Goal: Transaction & Acquisition: Purchase product/service

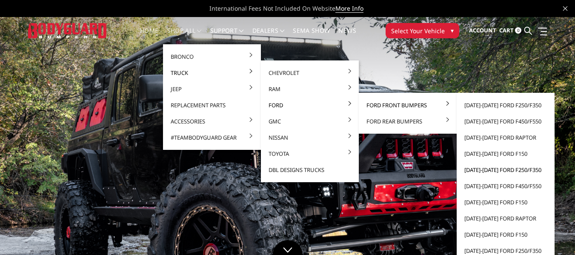
click at [501, 171] on link "[DATE]-[DATE] Ford F250/F350" at bounding box center [505, 170] width 91 height 16
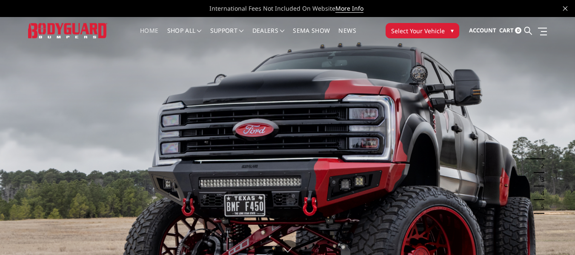
click at [422, 32] on span "Select Your Vehicle" at bounding box center [418, 30] width 54 height 9
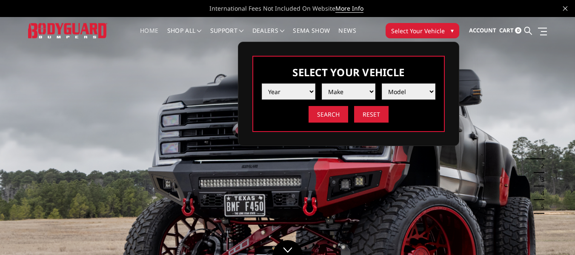
click at [313, 93] on select "Year 2025 2024 2023 2022 2021 2020 2019 2018 2017 2016 2015 2014 2013 2012 2011…" at bounding box center [289, 91] width 54 height 16
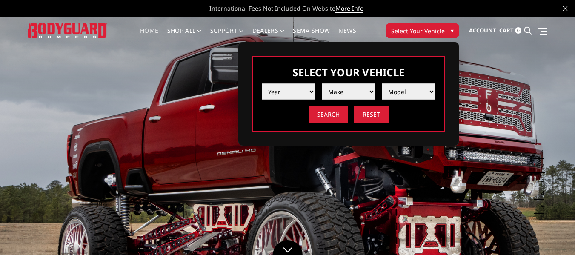
select select "yr_2015"
click at [262, 83] on select "Year 2025 2024 2023 2022 2021 2020 2019 2018 2017 2016 2015 2014 2013 2012 2011…" at bounding box center [289, 91] width 54 height 16
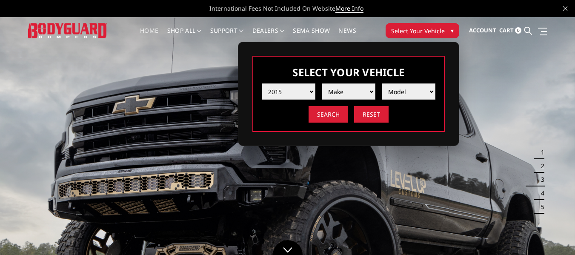
click at [353, 87] on select "Make Chevrolet Ford GMC Ram Toyota" at bounding box center [349, 91] width 54 height 16
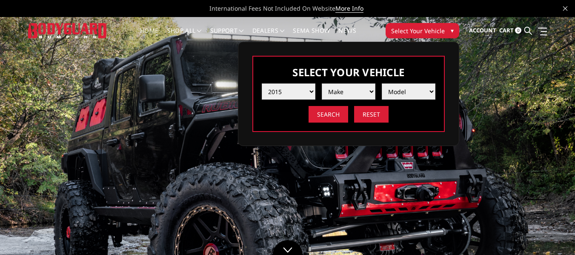
select select "mk_ford"
click at [322, 83] on select "Make Chevrolet Ford GMC Ram Toyota" at bounding box center [349, 91] width 54 height 16
click at [422, 92] on select "Model F150 F250 / F350 F450 F550" at bounding box center [409, 91] width 54 height 16
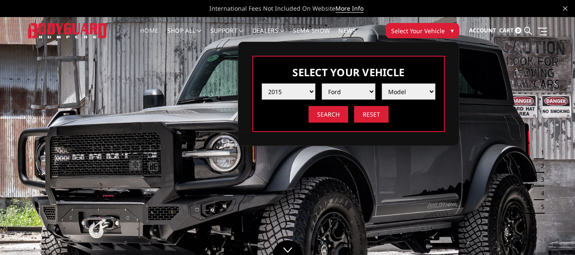
select select "md_f250-f350"
click at [382, 83] on select "Model F150 F250 / F350 F450 F550" at bounding box center [409, 91] width 54 height 16
click at [320, 117] on input "Search" at bounding box center [329, 114] width 40 height 17
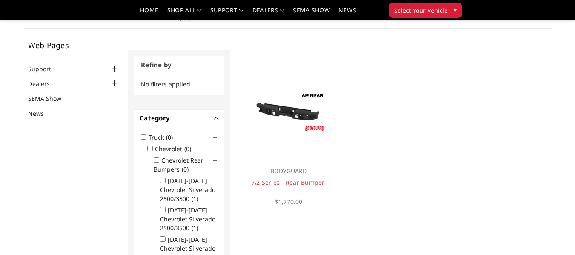
scroll to position [35, 0]
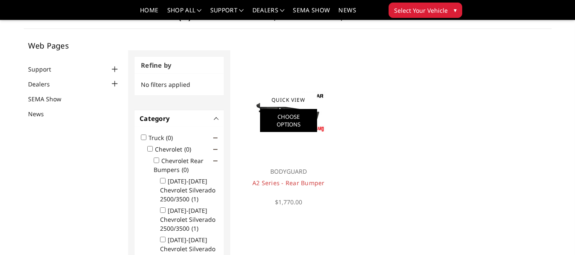
click at [291, 115] on link "Choose Options" at bounding box center [288, 120] width 57 height 23
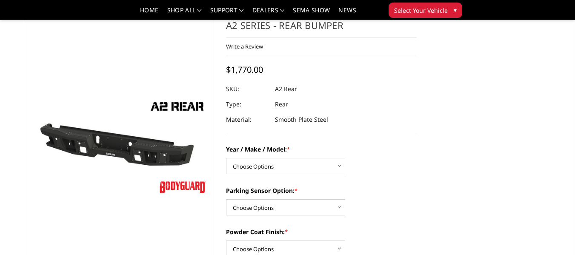
scroll to position [55, 0]
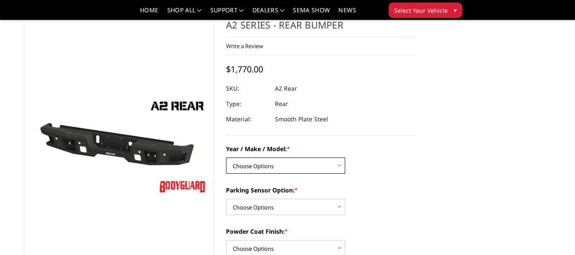
click at [308, 166] on select "Choose Options Chevrolet/GMC 20-24 2500 / 3500 Chevrolet/GMC 15-19 2500 / 3500 …" at bounding box center [285, 166] width 119 height 16
click at [417, 170] on section "A2 Series - Rear Bumper Write a Review Write a Review × A2 Series - Rear Bumper…" at bounding box center [321, 229] width 203 height 422
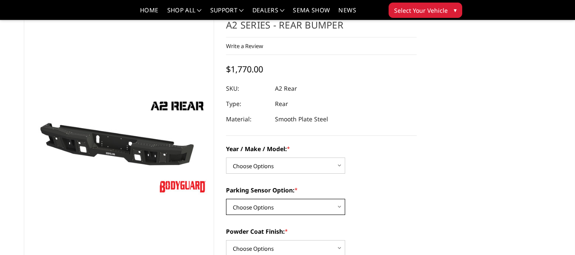
click at [311, 206] on select "Choose Options Yes - With sensor cutouts No - Without sensor cutouts" at bounding box center [285, 207] width 119 height 16
select select "564"
click at [226, 199] on select "Choose Options Yes - With sensor cutouts No - Without sensor cutouts" at bounding box center [285, 207] width 119 height 16
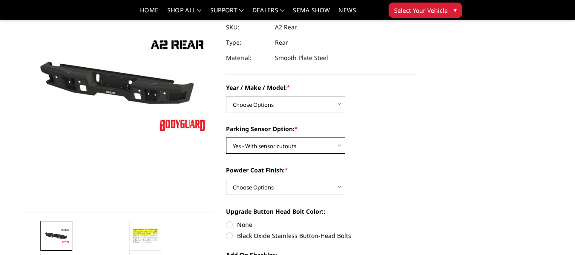
scroll to position [116, 0]
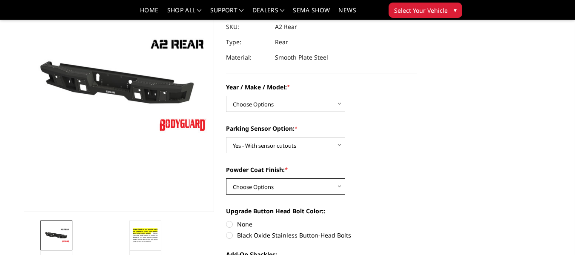
click at [297, 190] on select "Choose Options Bare metal (included) Texture black powder coat" at bounding box center [285, 186] width 119 height 16
click at [226, 178] on select "Choose Options Bare metal (included) Texture black powder coat" at bounding box center [285, 186] width 119 height 16
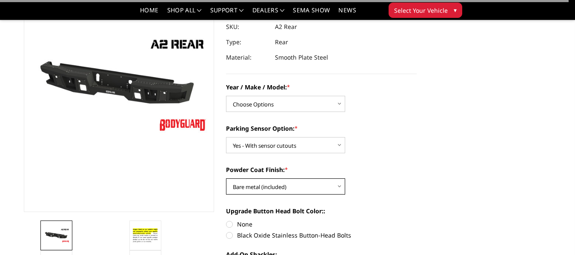
click at [282, 191] on select "Choose Options Bare metal (included) Texture black powder coat" at bounding box center [285, 186] width 119 height 16
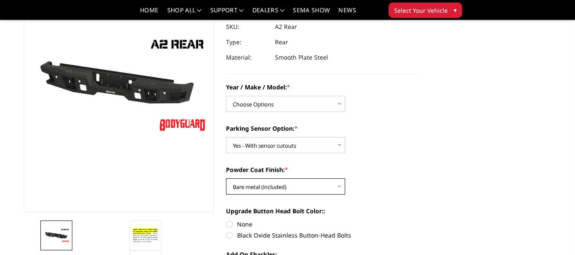
select select "549"
click at [226, 178] on select "Choose Options Bare metal (included) Texture black powder coat" at bounding box center [285, 186] width 119 height 16
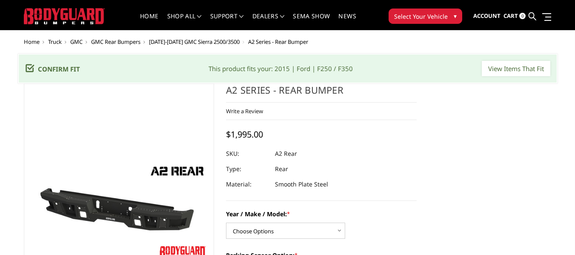
scroll to position [14, 0]
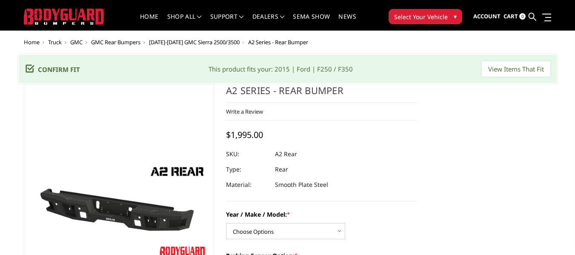
click at [408, 174] on dl "SKU: A2 Rear UPC: Type: Rear Material: Smooth Plate Steel" at bounding box center [321, 170] width 191 height 46
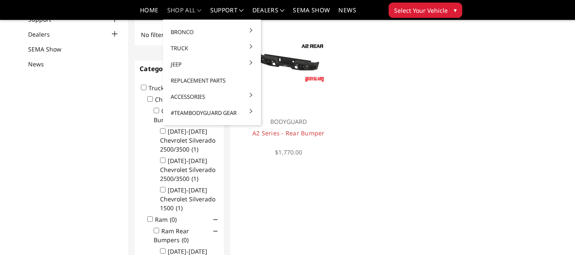
scroll to position [86, 0]
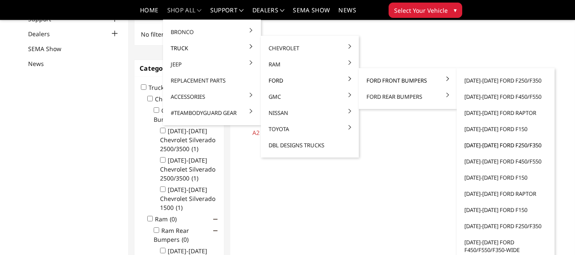
click at [485, 145] on link "[DATE]-[DATE] Ford F250/F350" at bounding box center [505, 145] width 91 height 16
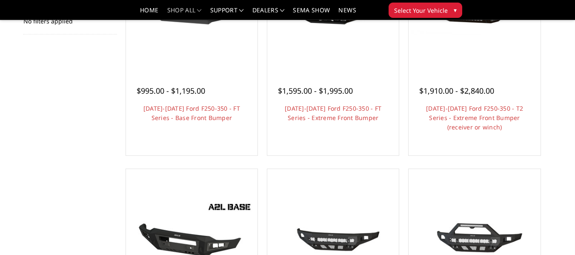
scroll to position [166, 0]
